Goal: Task Accomplishment & Management: Use online tool/utility

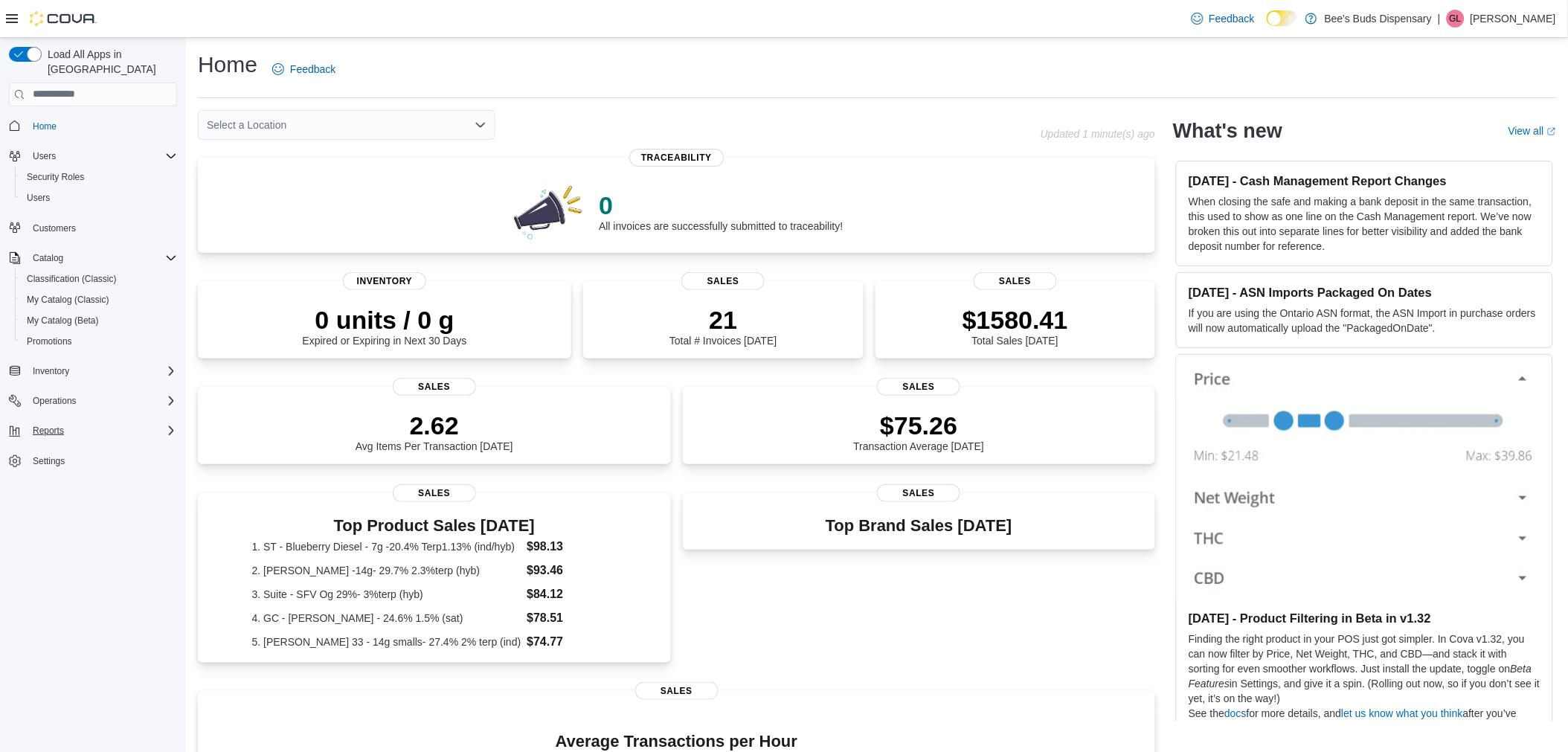
click at [107, 421] on div "Reports" at bounding box center [102, 430] width 150 height 17
click at [46, 550] on span "Reports" at bounding box center [43, 556] width 31 height 12
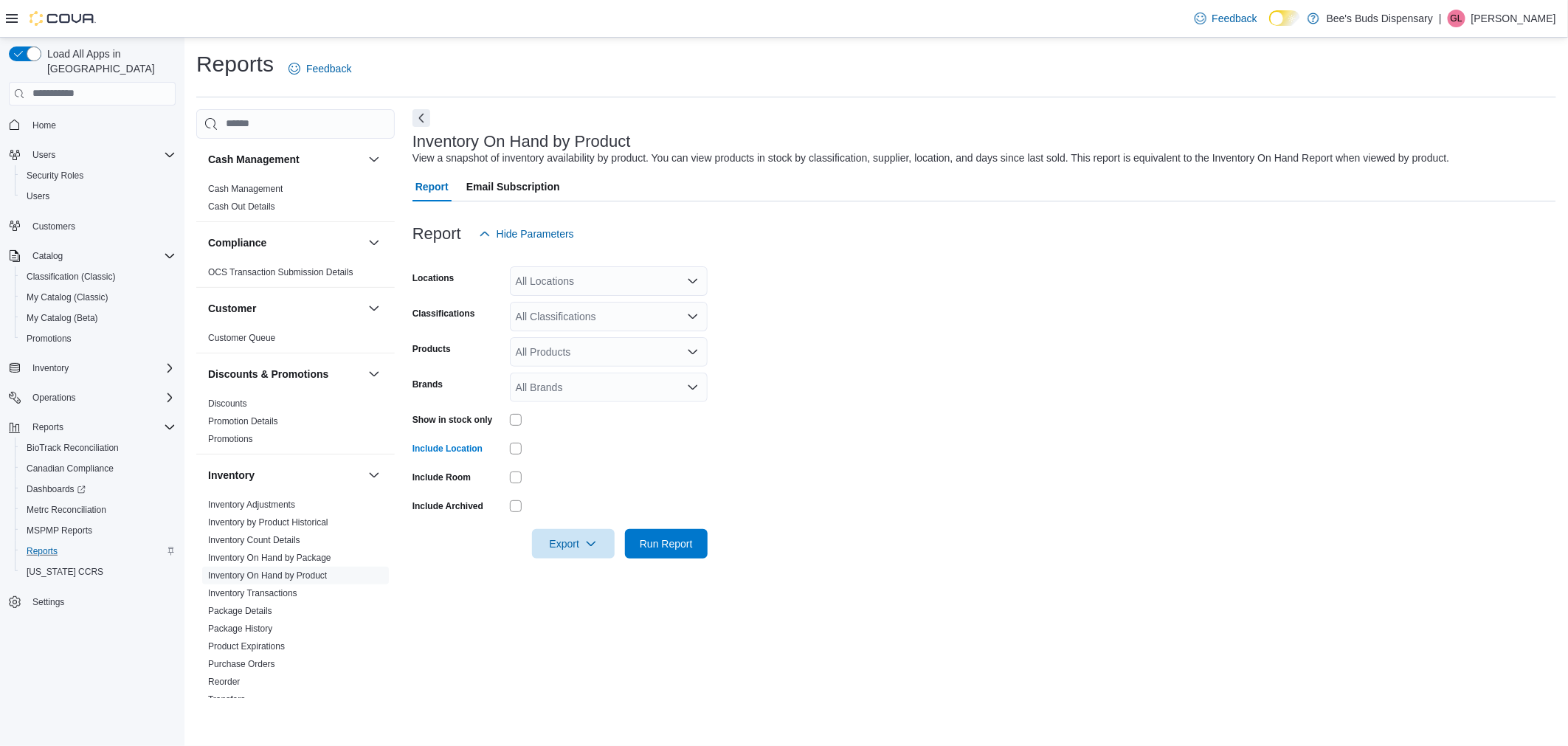
click at [514, 426] on div at bounding box center [609, 420] width 198 height 23
click at [602, 282] on div "All Locations" at bounding box center [609, 281] width 198 height 30
click at [610, 323] on span "Bee's Buds Biloxi" at bounding box center [581, 326] width 80 height 14
click at [902, 338] on form "Locations Bee's Buds Biloxi Classifications All Classifications Products All Pr…" at bounding box center [984, 403] width 1144 height 310
click at [693, 318] on icon "Open list of options" at bounding box center [692, 315] width 9 height 5
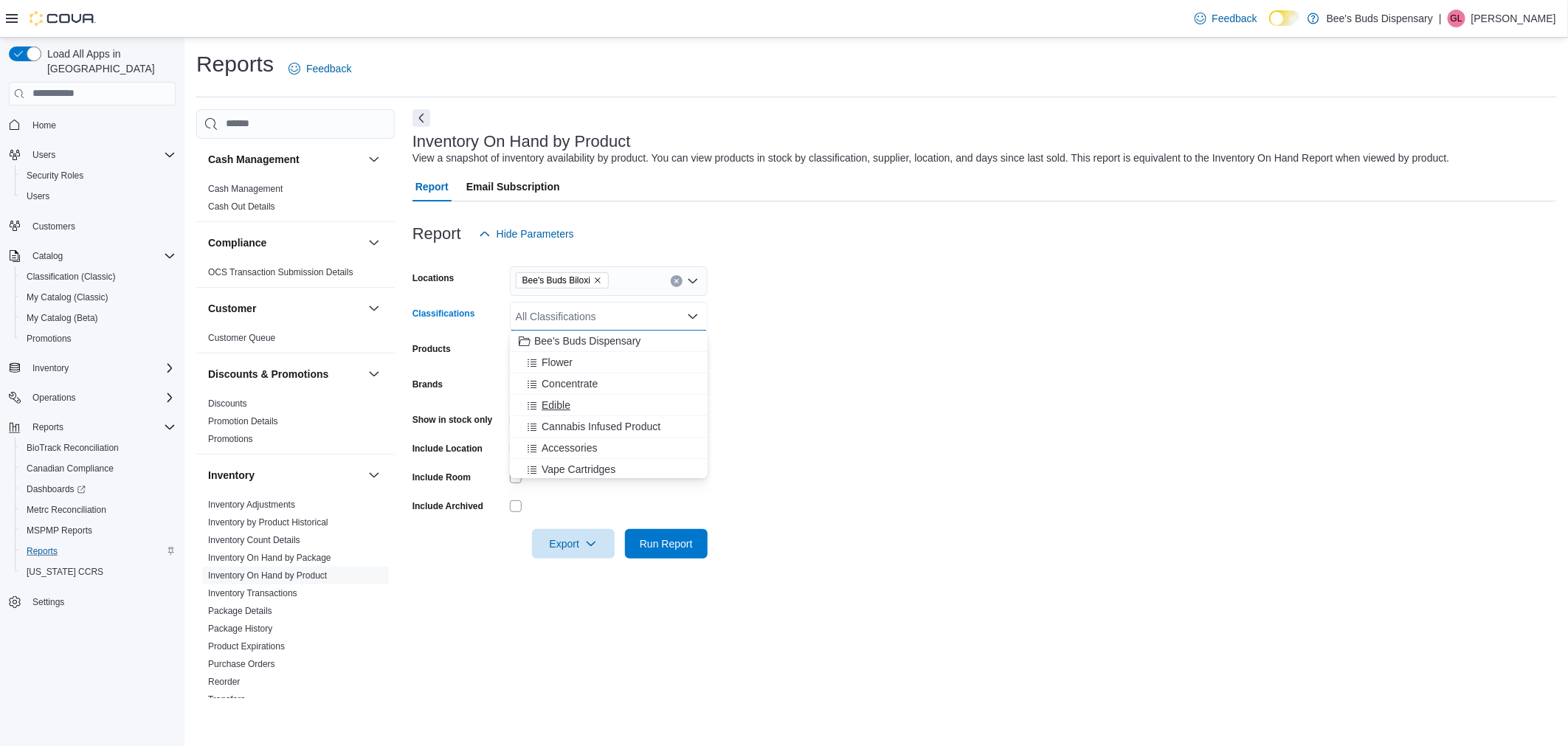
click at [569, 402] on span "Edible" at bounding box center [556, 405] width 29 height 14
click at [1029, 477] on form "Locations Bee's Buds Biloxi Classifications Edible Products All Products Brands…" at bounding box center [984, 403] width 1144 height 310
click at [561, 544] on span "Export" at bounding box center [573, 543] width 65 height 30
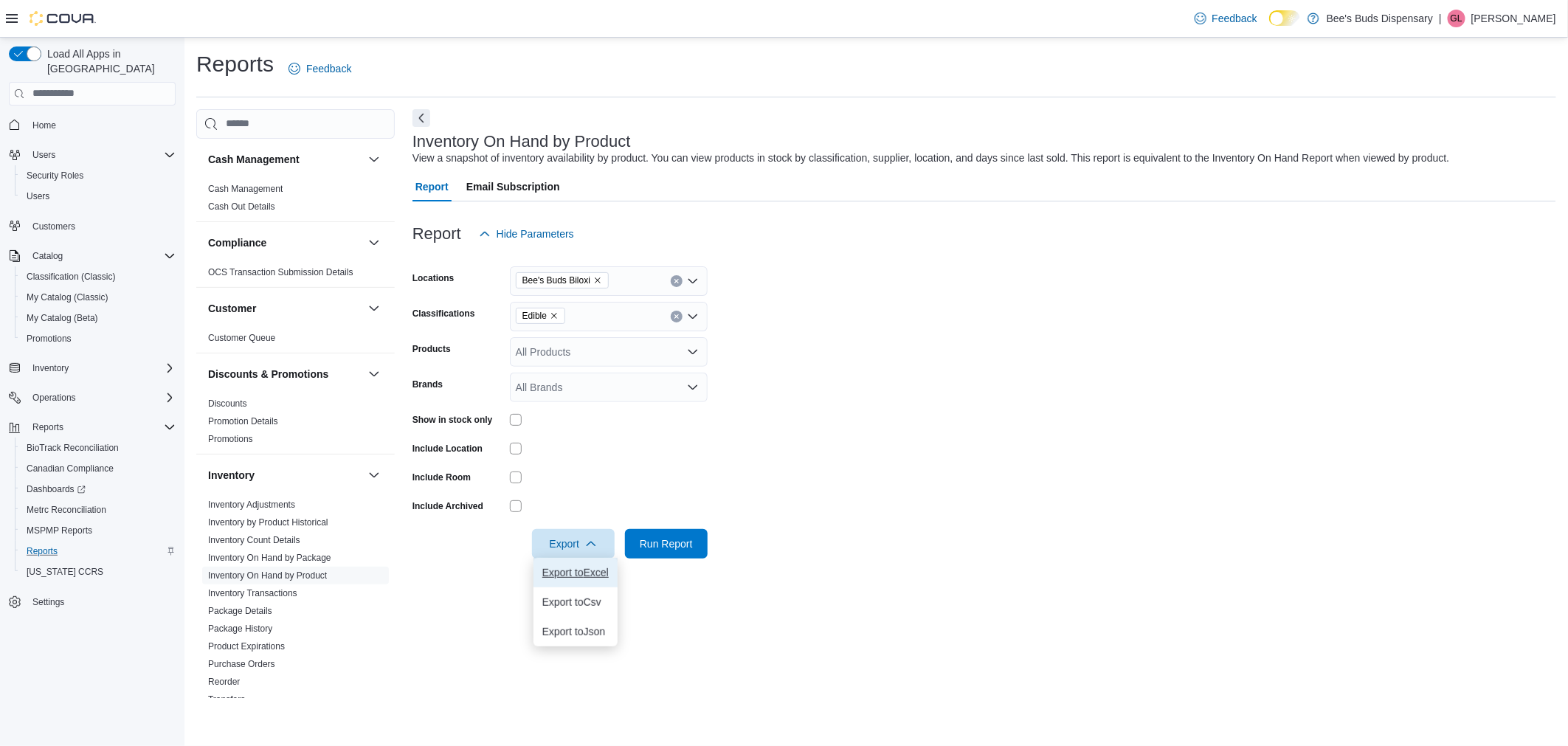
click at [574, 571] on span "Export to Excel" at bounding box center [575, 572] width 66 height 12
